Goal: Task Accomplishment & Management: Use online tool/utility

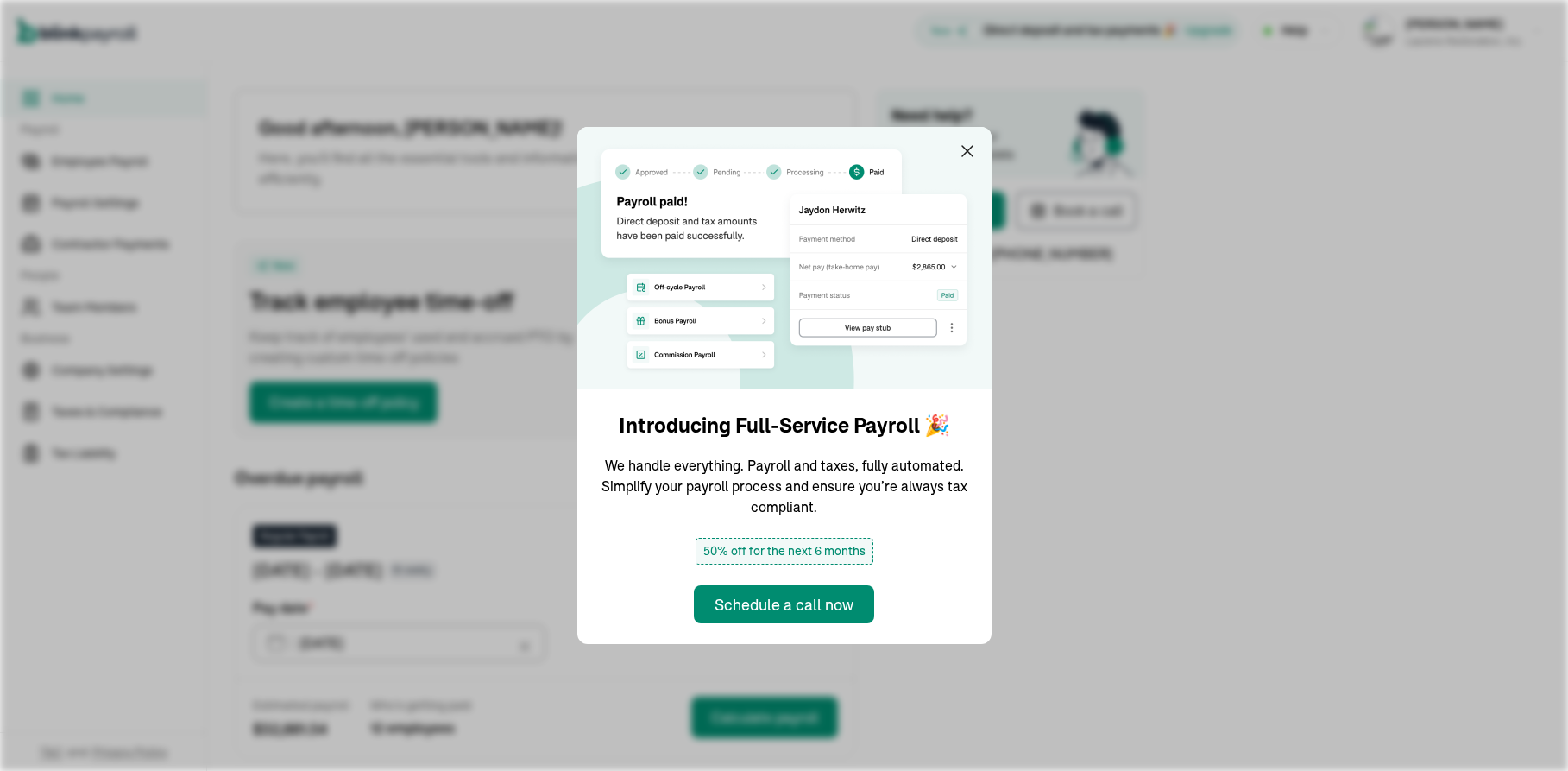
type input "[DATE]"
click at [955, 174] on img at bounding box center [784, 258] width 414 height 262
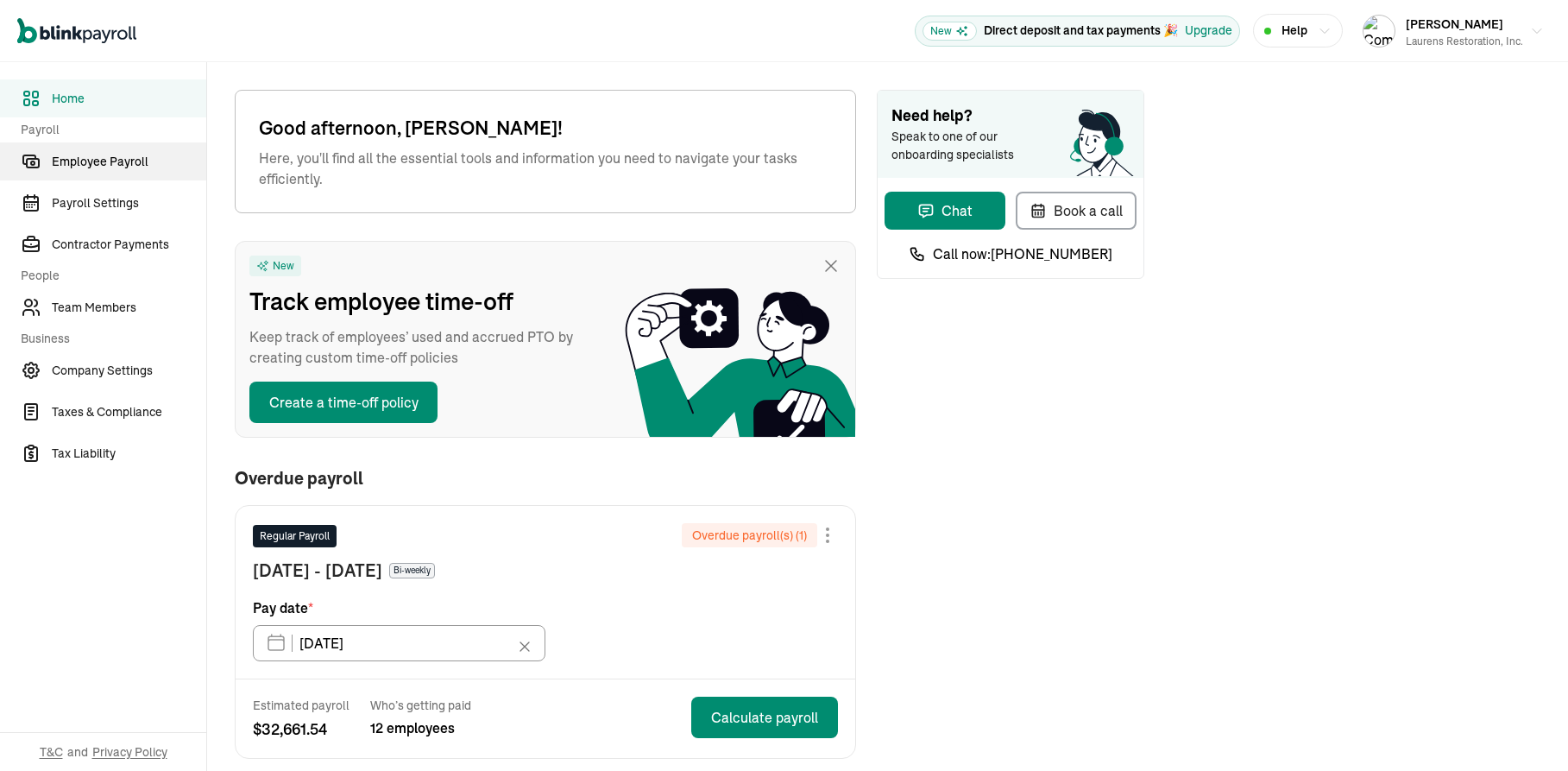
click at [81, 162] on span "Employee Payroll" at bounding box center [129, 161] width 155 height 18
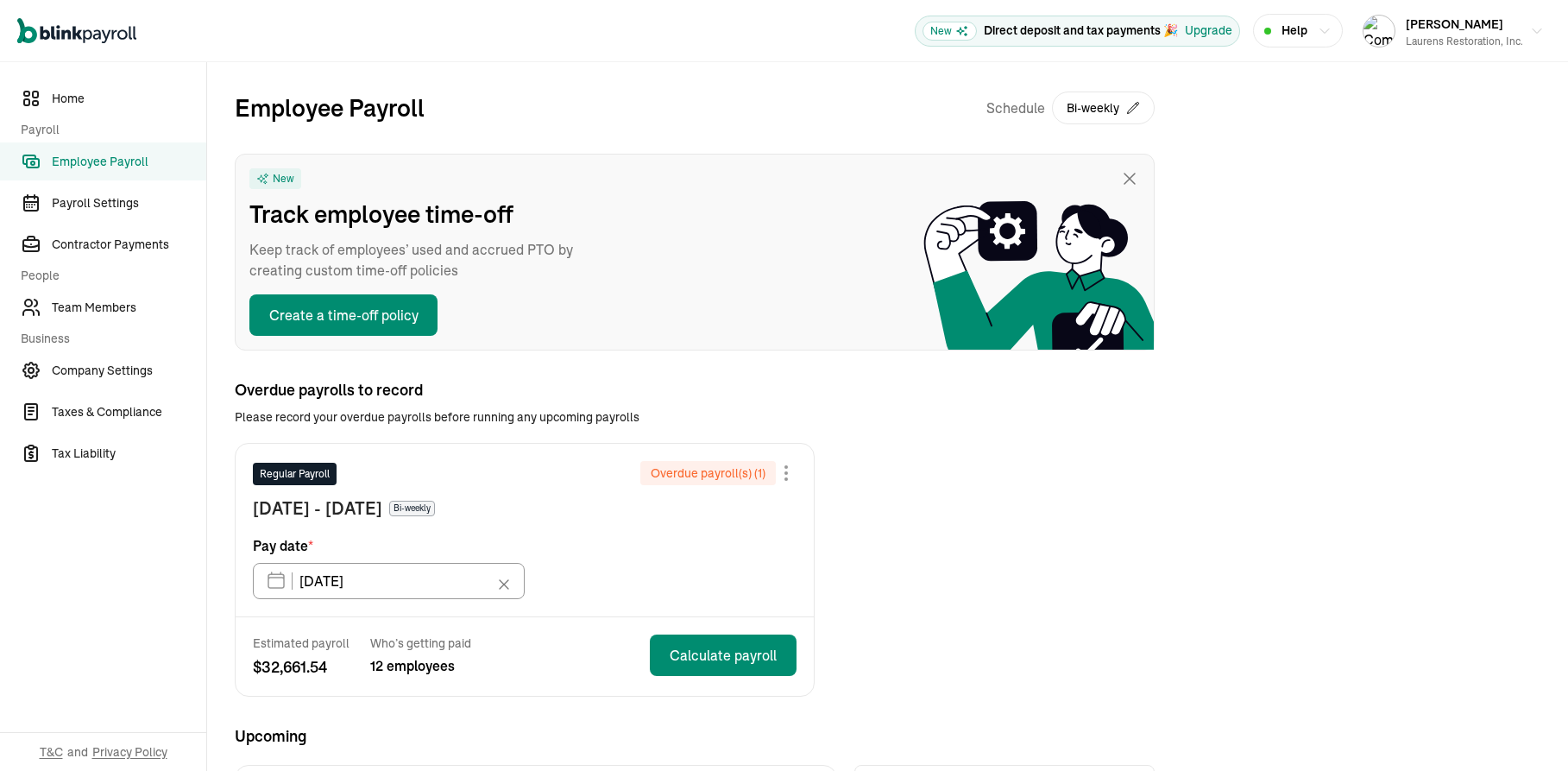
type input "[DATE]"
